Goal: Task Accomplishment & Management: Manage account settings

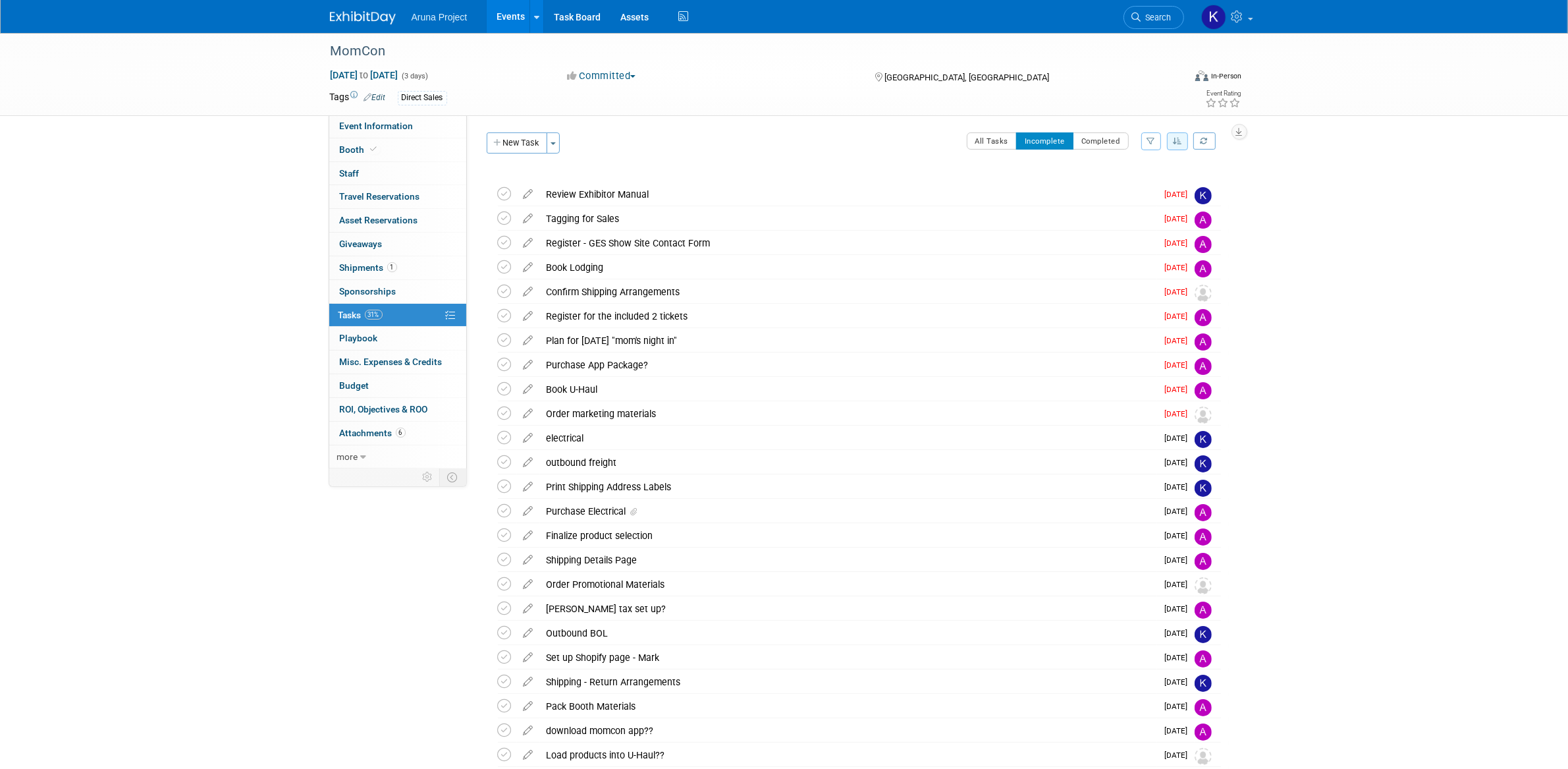
click at [1169, 145] on button "button" at bounding box center [1178, 141] width 21 height 18
click at [1293, 229] on div "MomCon [DATE] to [DATE] (3 days) [DATE] to [DATE] Committed Committed Consideri…" at bounding box center [784, 526] width 1568 height 986
click at [527, 289] on icon at bounding box center [528, 289] width 23 height 17
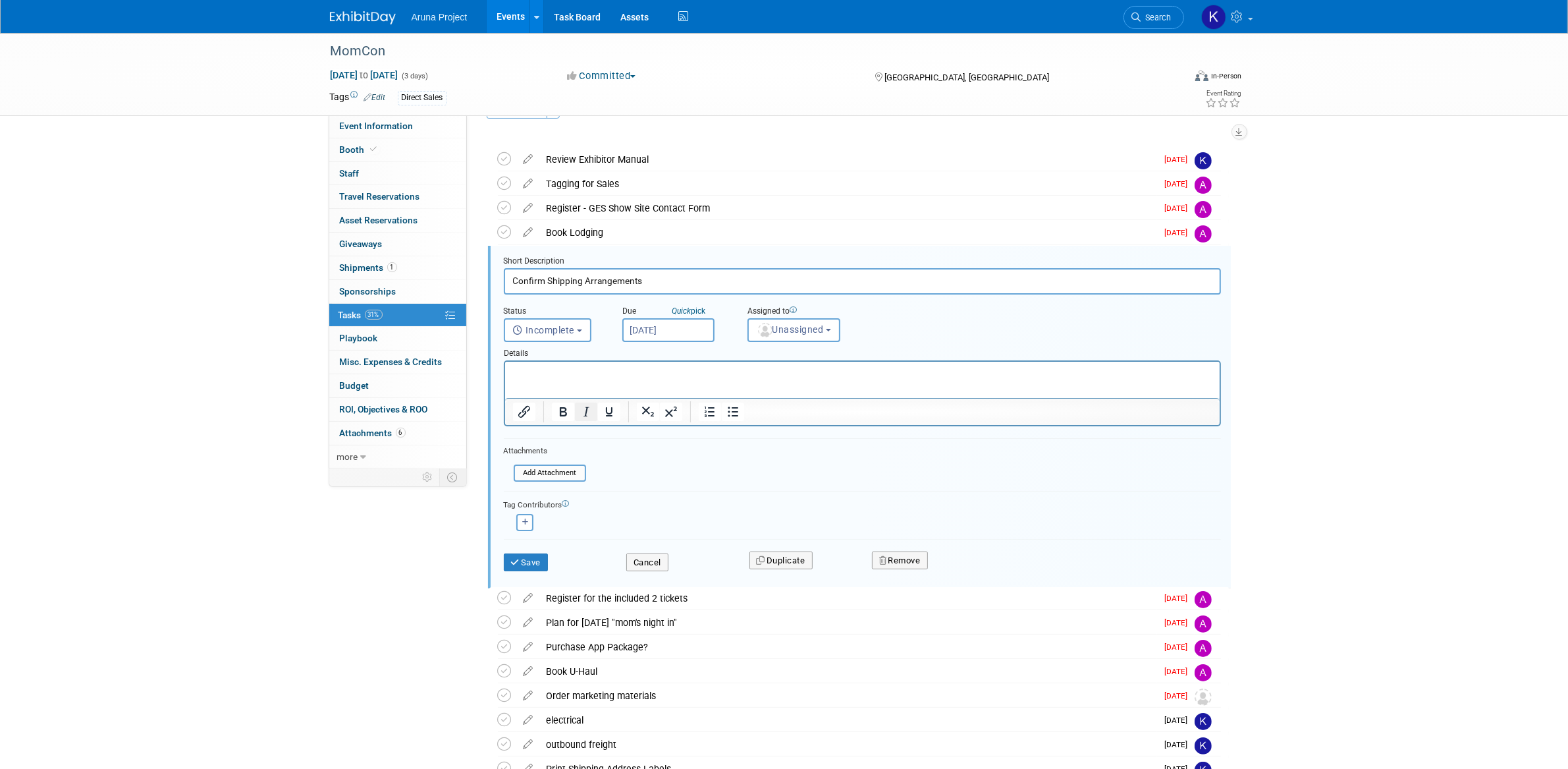
scroll to position [89, 0]
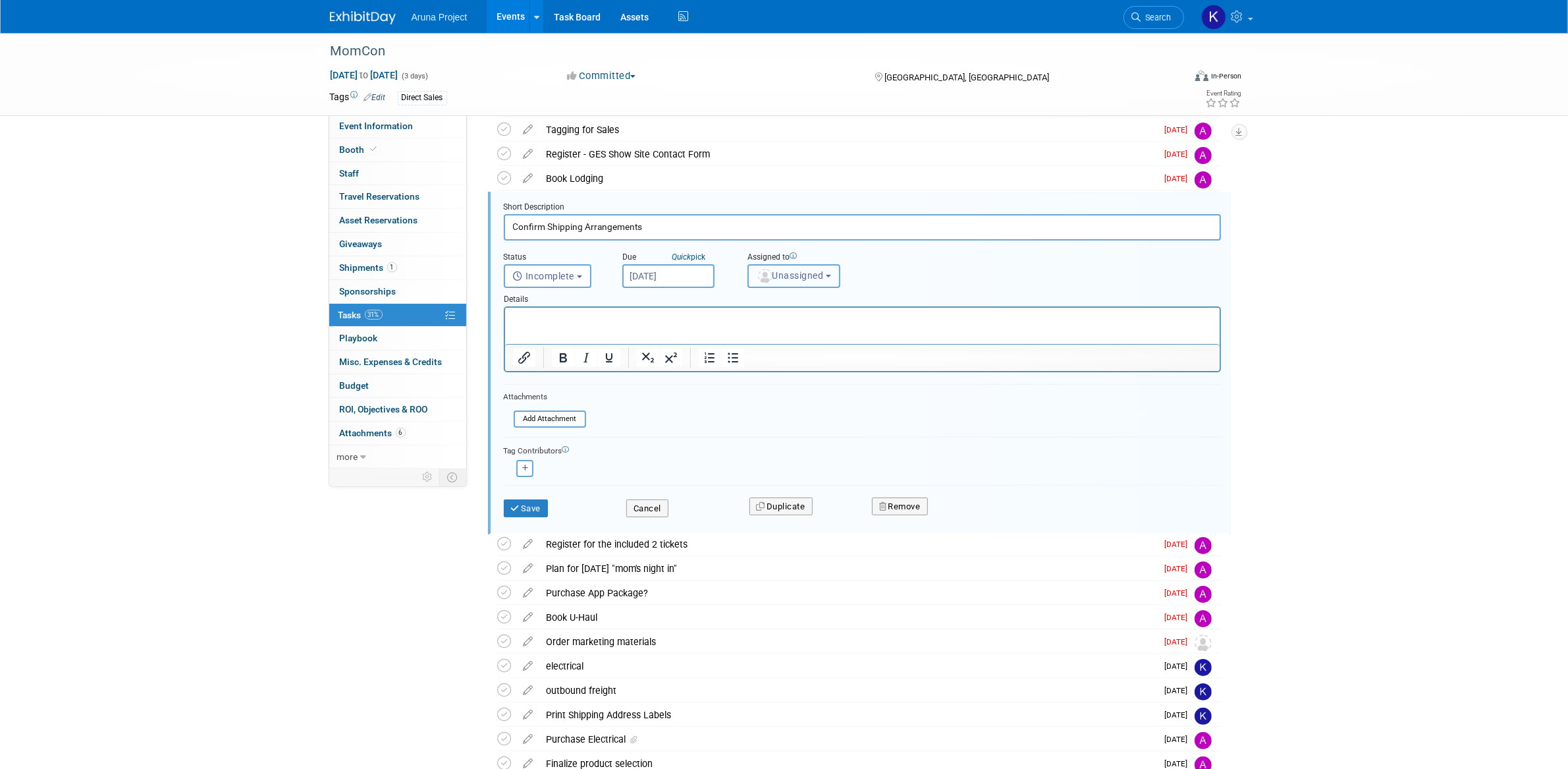
click at [774, 271] on span "Unassigned" at bounding box center [790, 275] width 67 height 10
click at [794, 361] on label "[PERSON_NAME] (me)" at bounding box center [812, 363] width 114 height 21
click at [750, 361] on input "[PERSON_NAME] (me)" at bounding box center [746, 362] width 8 height 8
select select "b2e10d03-7f5d-4be5-ba98-f14eee738355"
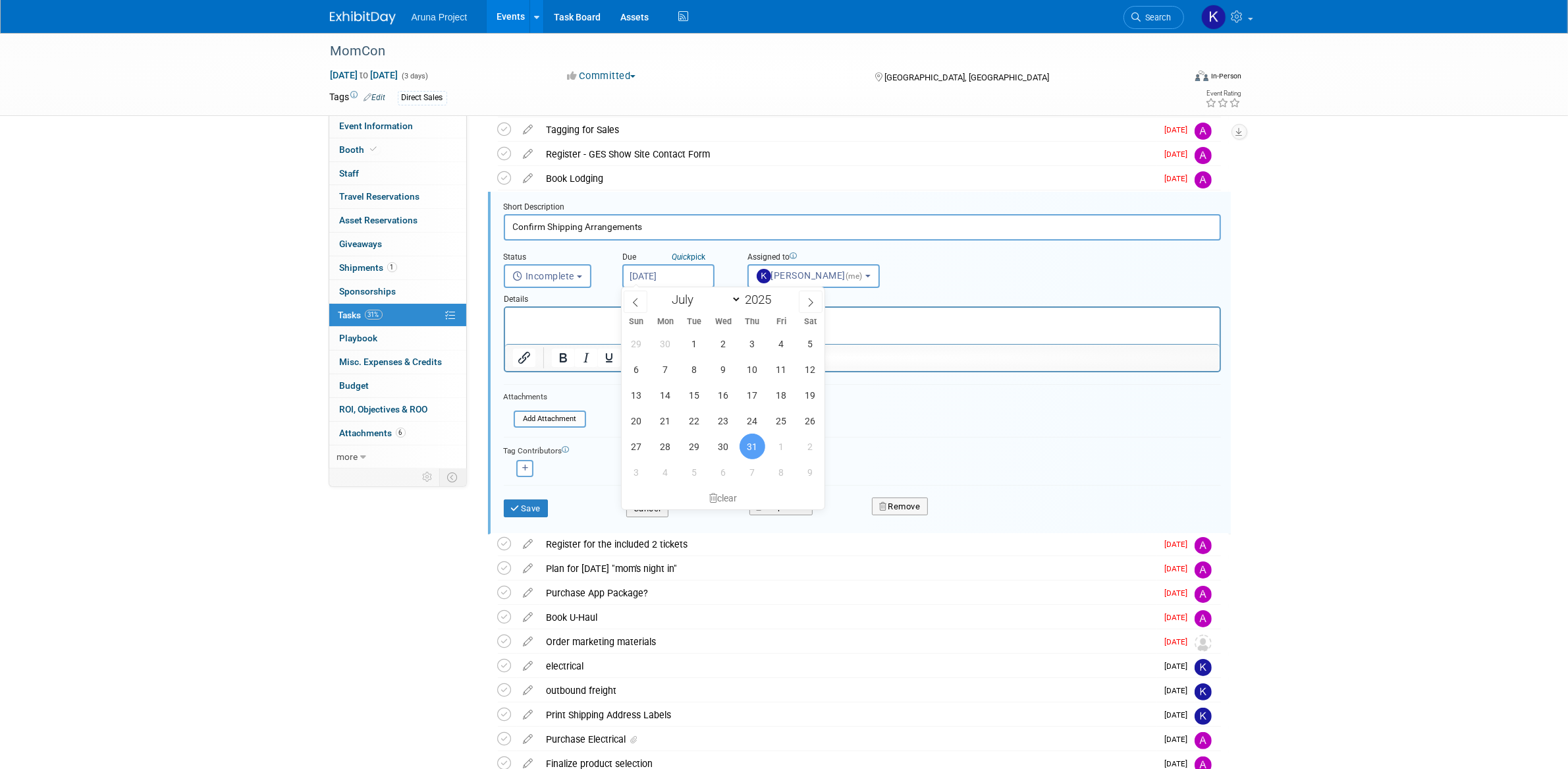
click at [675, 278] on input "[DATE]" at bounding box center [668, 276] width 92 height 24
click at [725, 300] on select "January February March April May June July August September October November De…" at bounding box center [703, 300] width 75 height 17
select select "7"
click at [748, 442] on span "28" at bounding box center [752, 446] width 26 height 26
click at [655, 278] on input "[DATE]" at bounding box center [668, 276] width 92 height 24
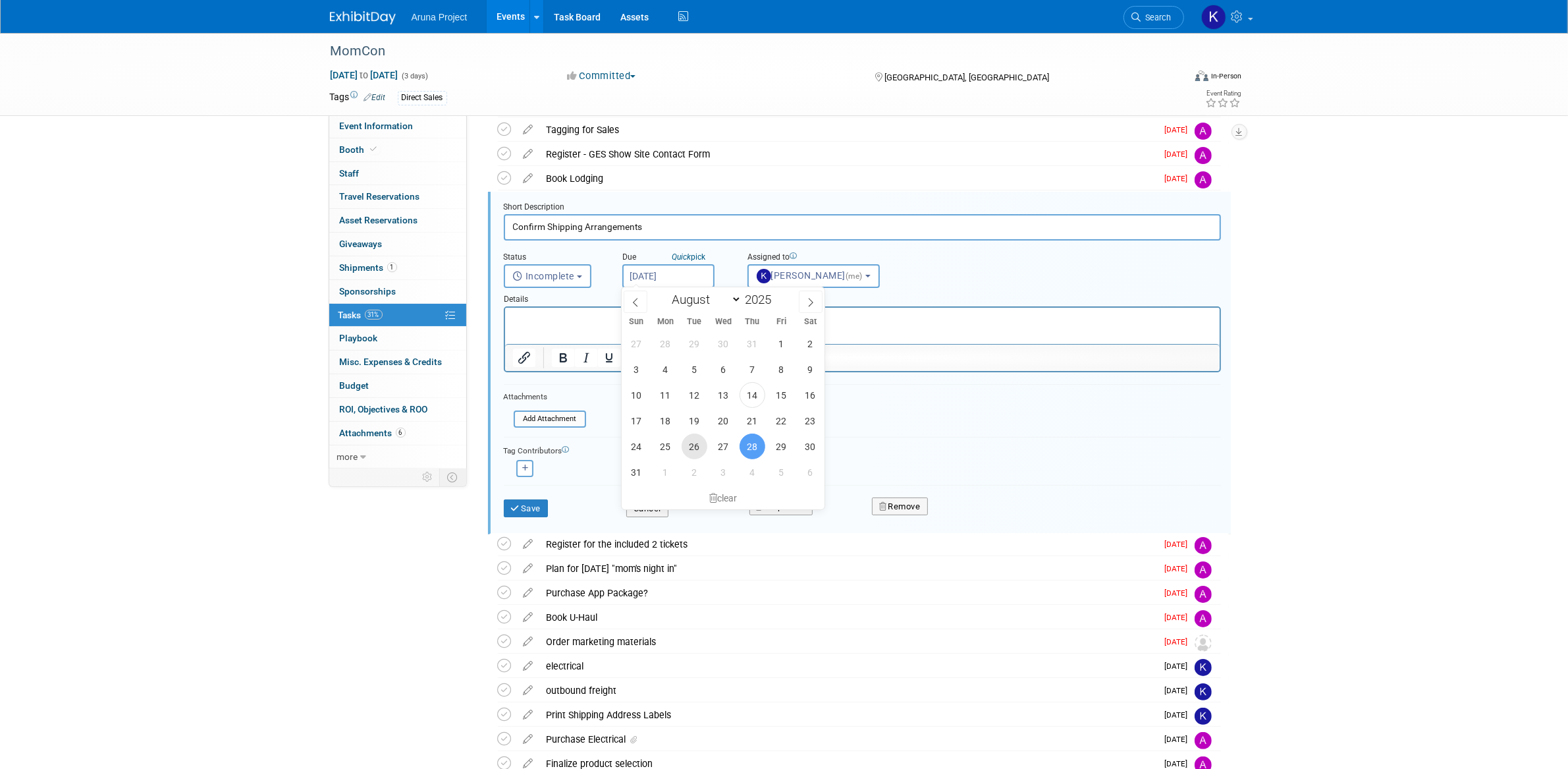
click at [692, 444] on span "26" at bounding box center [694, 446] width 26 height 26
type input "[DATE]"
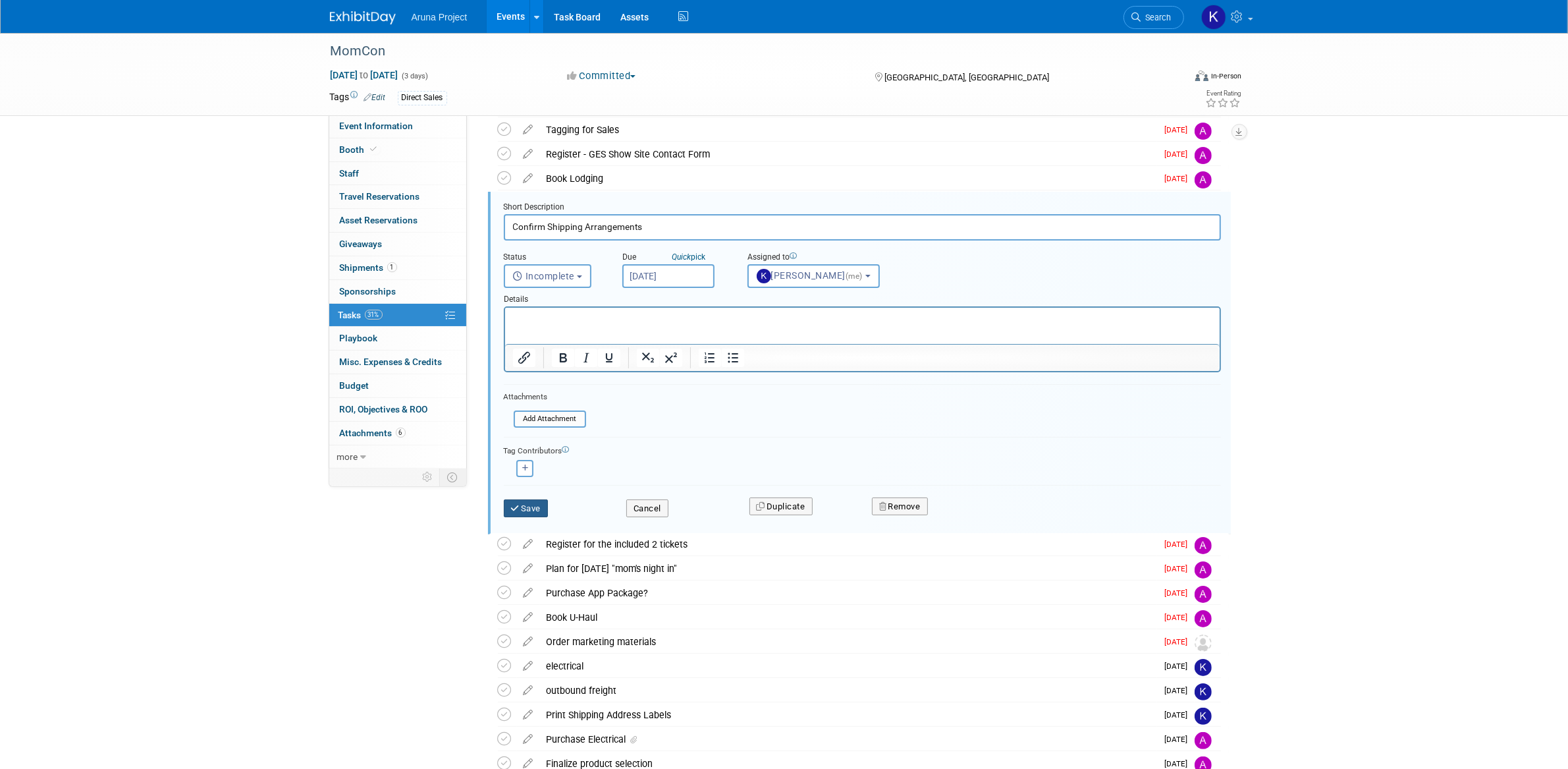
click at [534, 509] on button "Save" at bounding box center [526, 509] width 45 height 19
